Goal: Check status: Check status

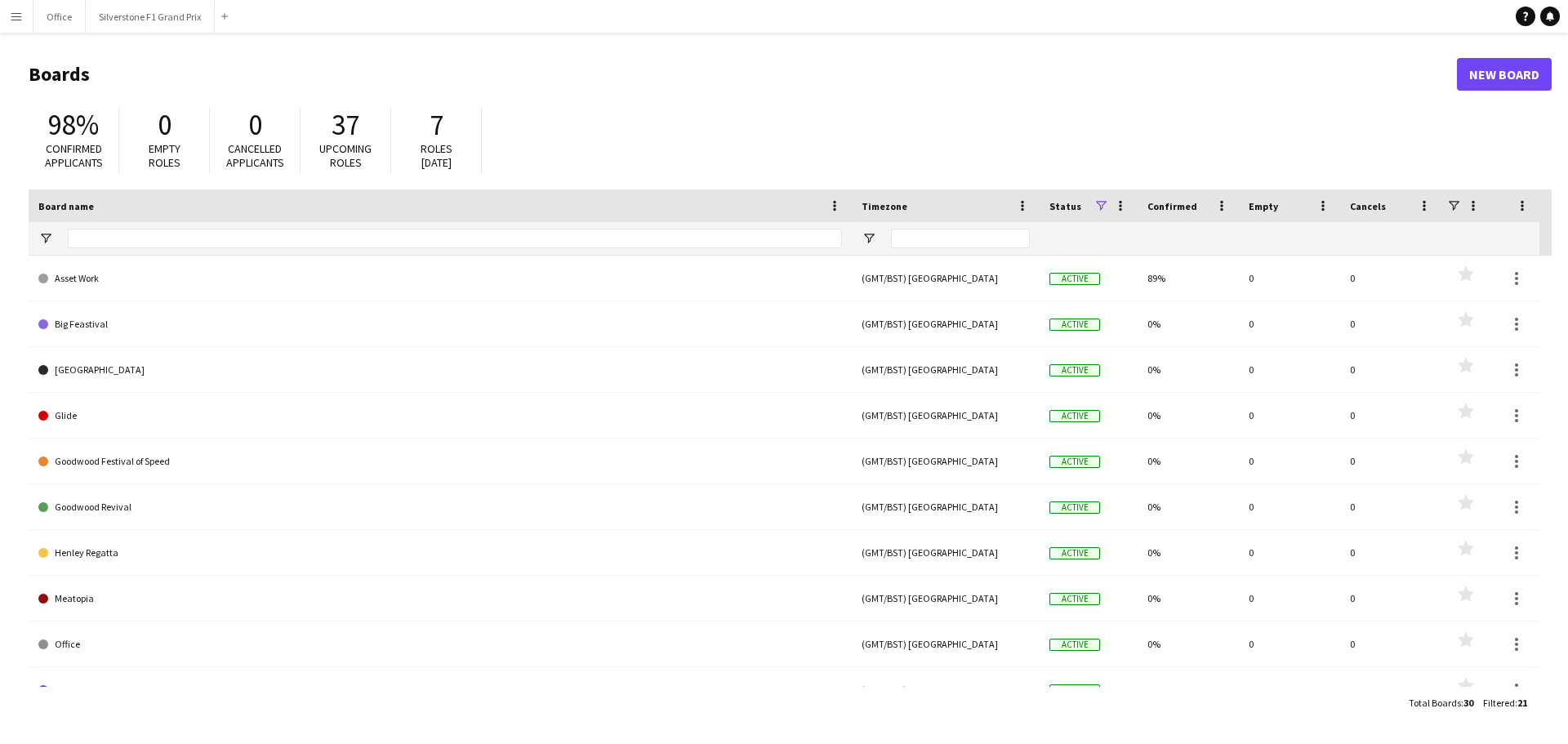
click at [20, 23] on button "Menu" at bounding box center [16, 16] width 32 height 32
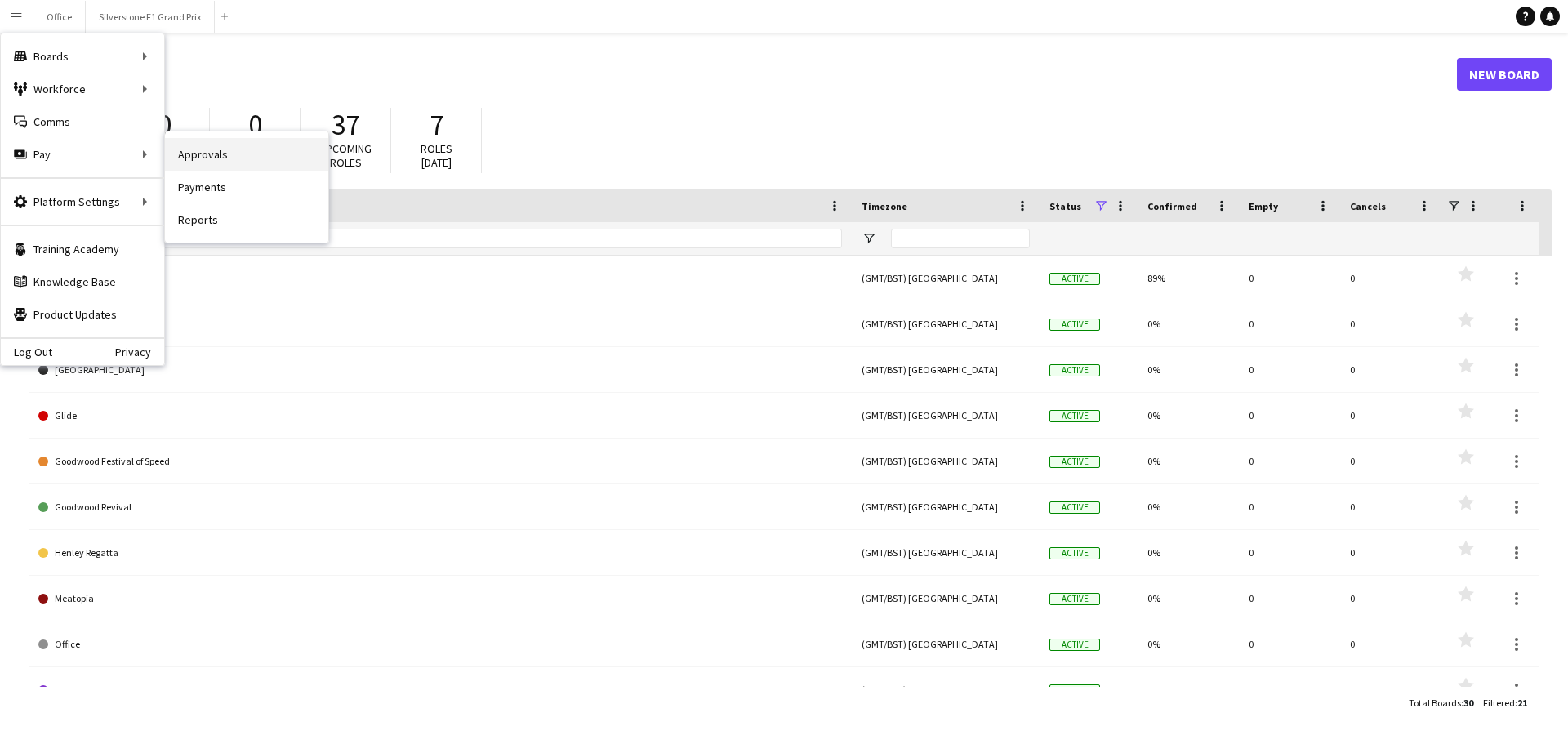
click at [186, 157] on link "Approvals" at bounding box center [246, 154] width 163 height 32
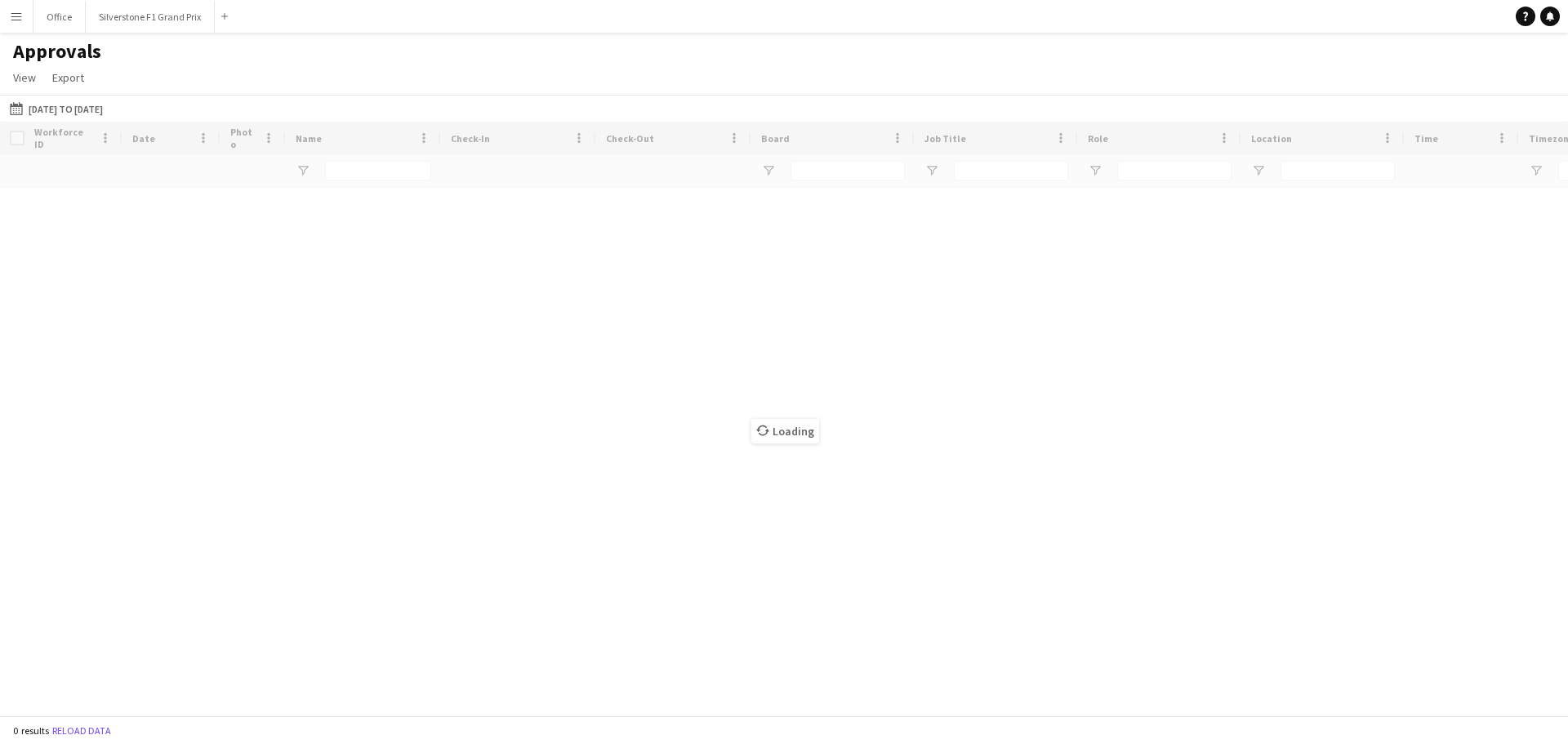
type input "**********"
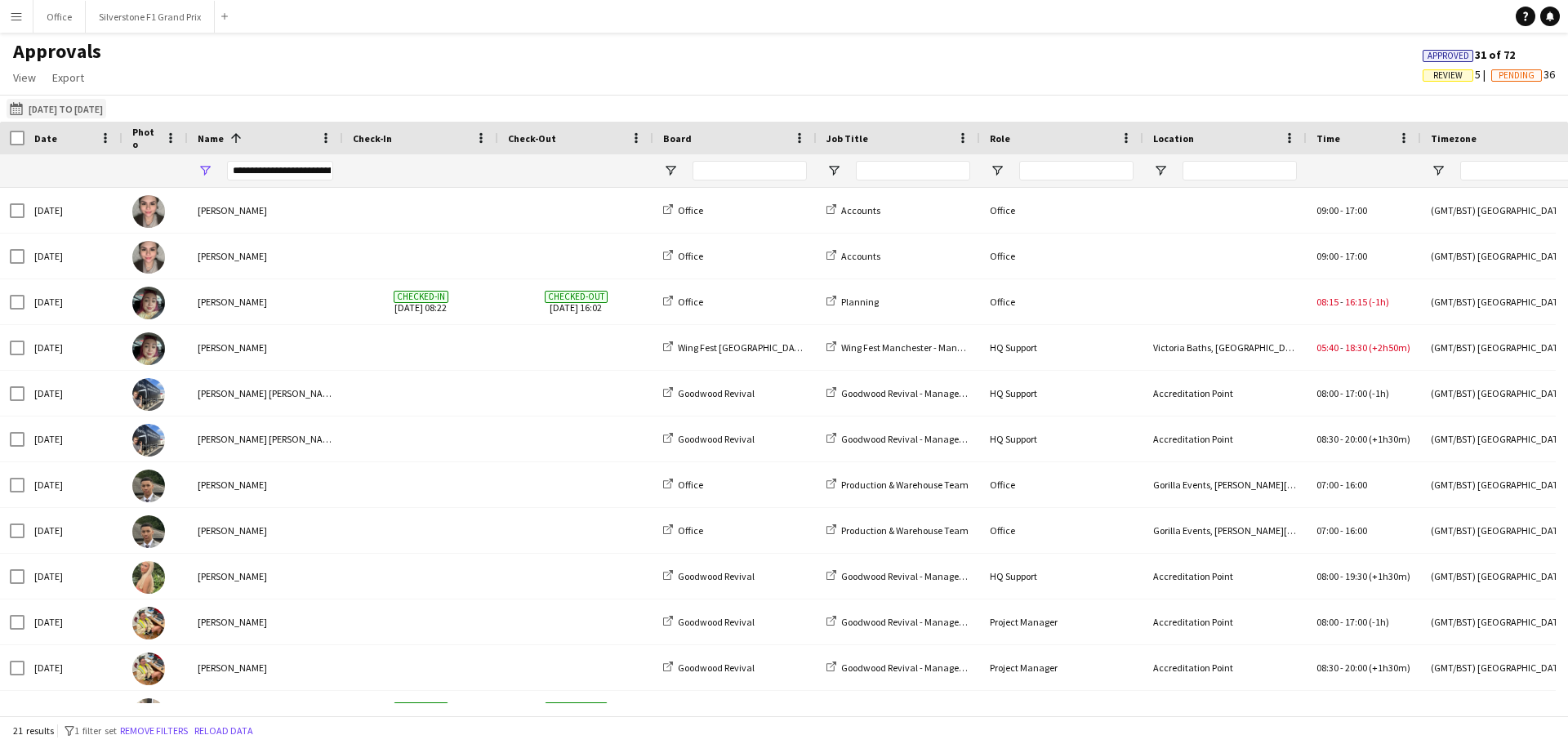
click at [86, 106] on button "[DATE] to [DATE] [DATE] to [DATE]" at bounding box center [56, 108] width 99 height 19
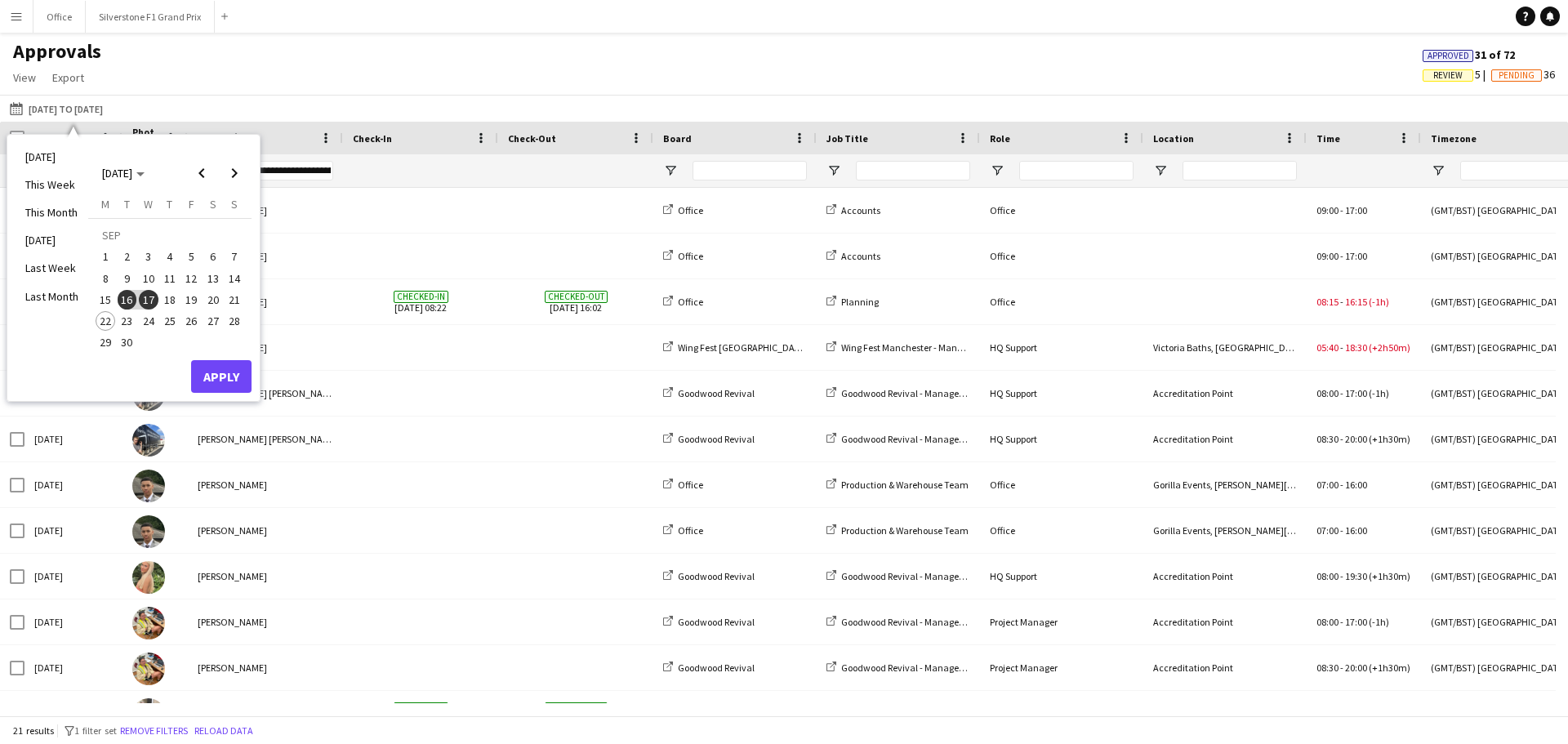
click at [172, 299] on span "18" at bounding box center [170, 299] width 19 height 19
click at [196, 301] on span "19" at bounding box center [191, 299] width 19 height 19
click at [222, 387] on button "Apply" at bounding box center [221, 376] width 60 height 32
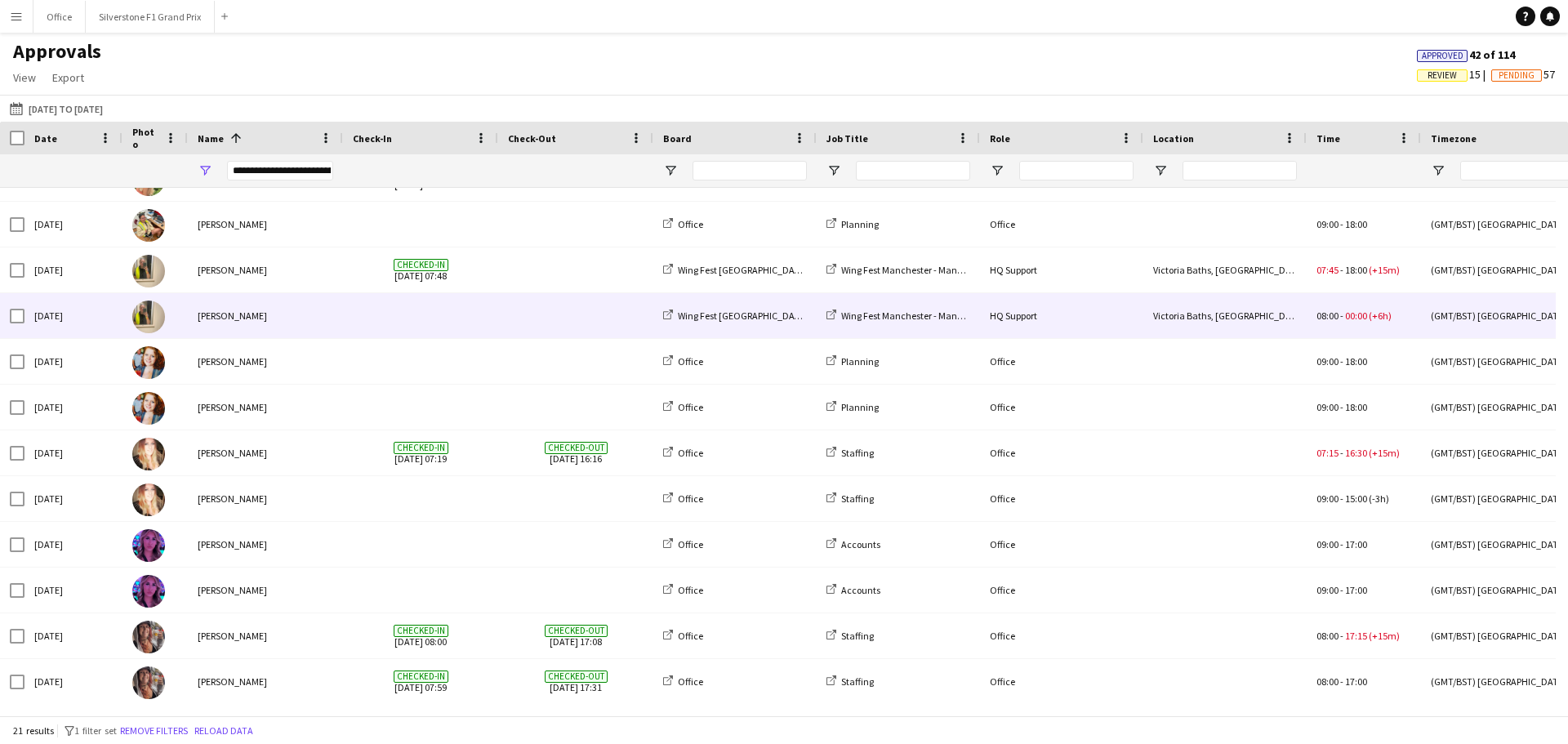
scroll to position [445, 0]
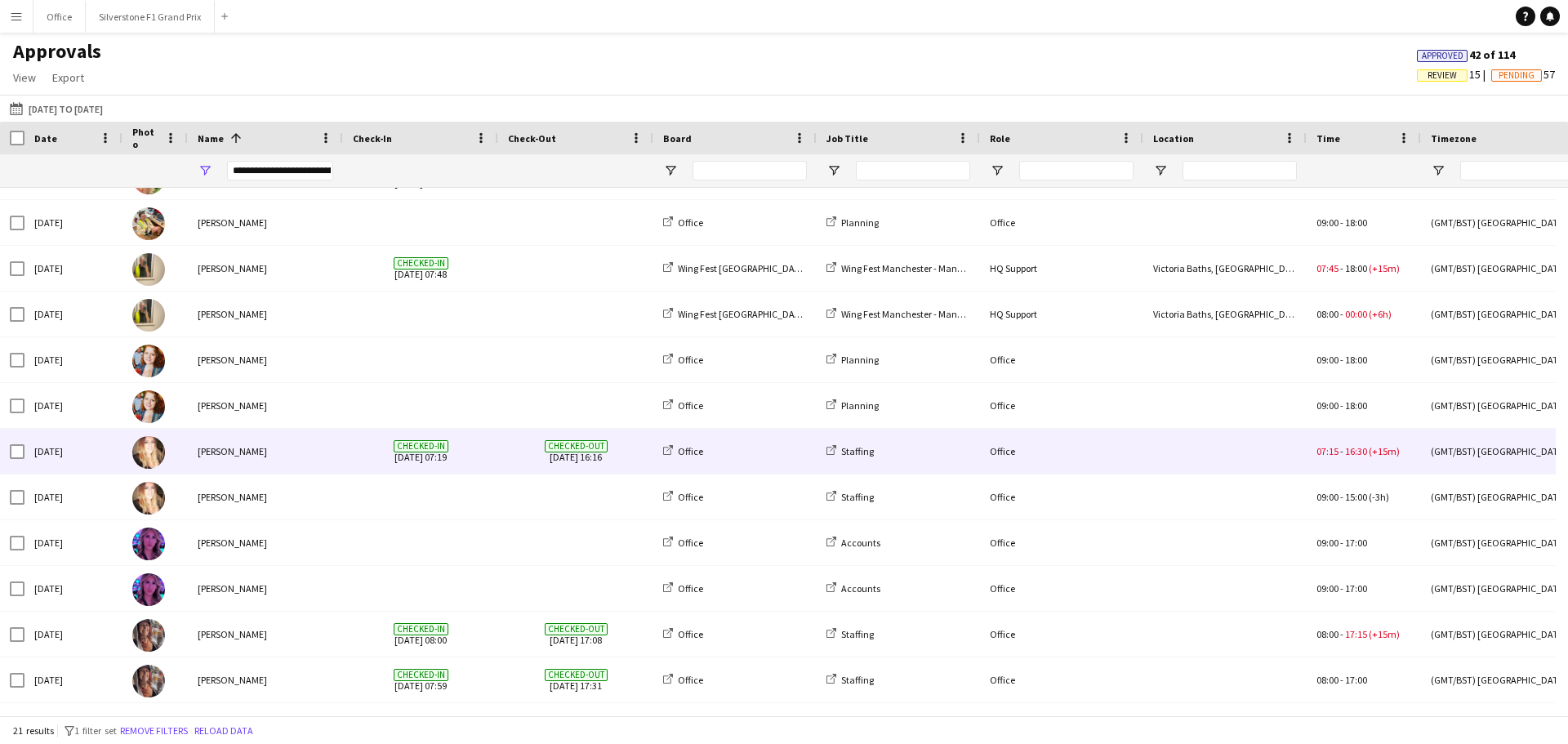
click at [305, 451] on div "[PERSON_NAME]" at bounding box center [265, 452] width 155 height 45
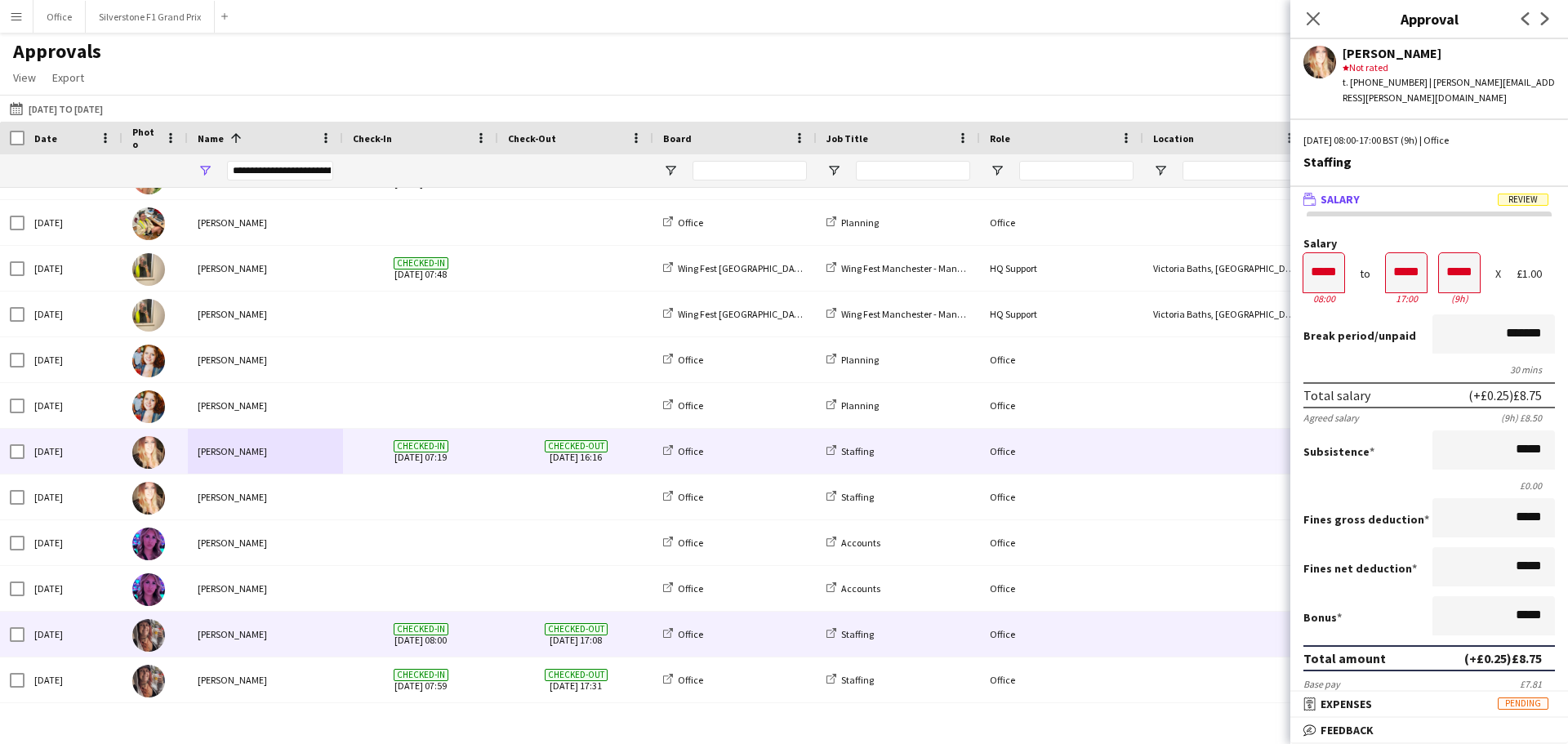
click at [354, 646] on span "Checked-in [DATE] 08:00" at bounding box center [420, 635] width 135 height 45
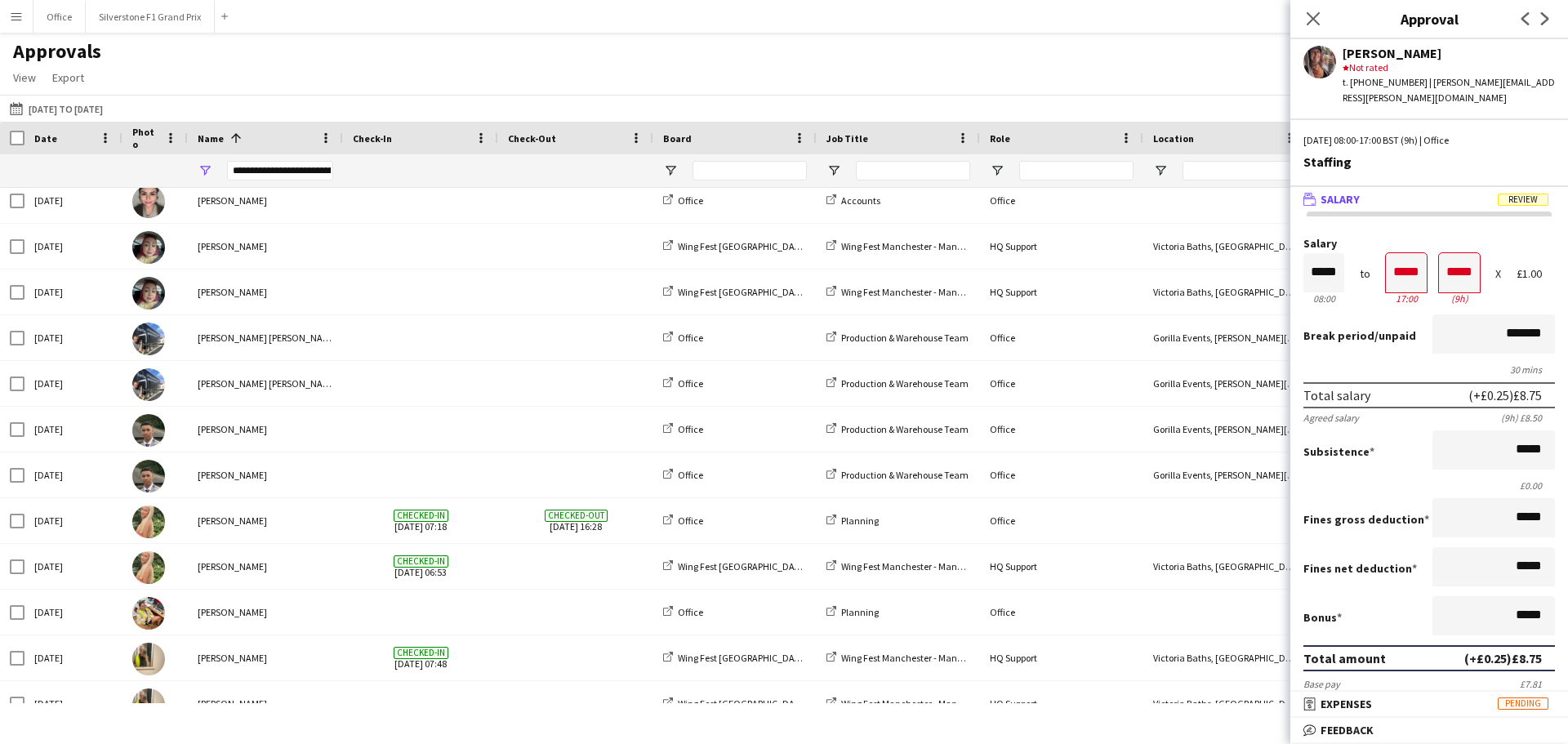
scroll to position [0, 0]
